Goal: Task Accomplishment & Management: Complete application form

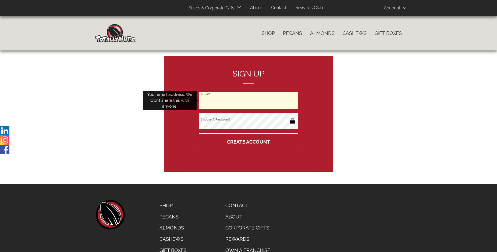
click at [248, 101] on input "Email" at bounding box center [248, 100] width 99 height 17
type input "[EMAIL_ADDRESS][DOMAIN_NAME]"
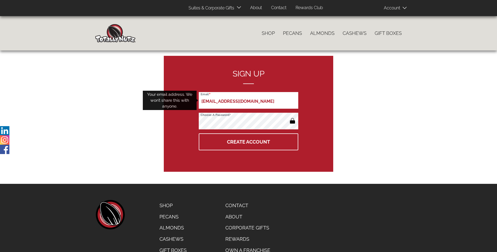
scroll to position [0, 0]
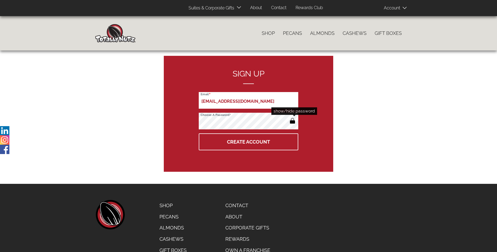
click at [292, 121] on button "button" at bounding box center [292, 121] width 9 height 9
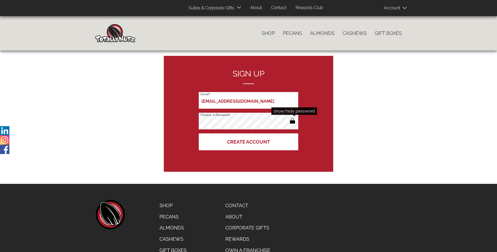
click at [248, 142] on button "Create Account" at bounding box center [248, 142] width 99 height 17
